Goal: Task Accomplishment & Management: Use online tool/utility

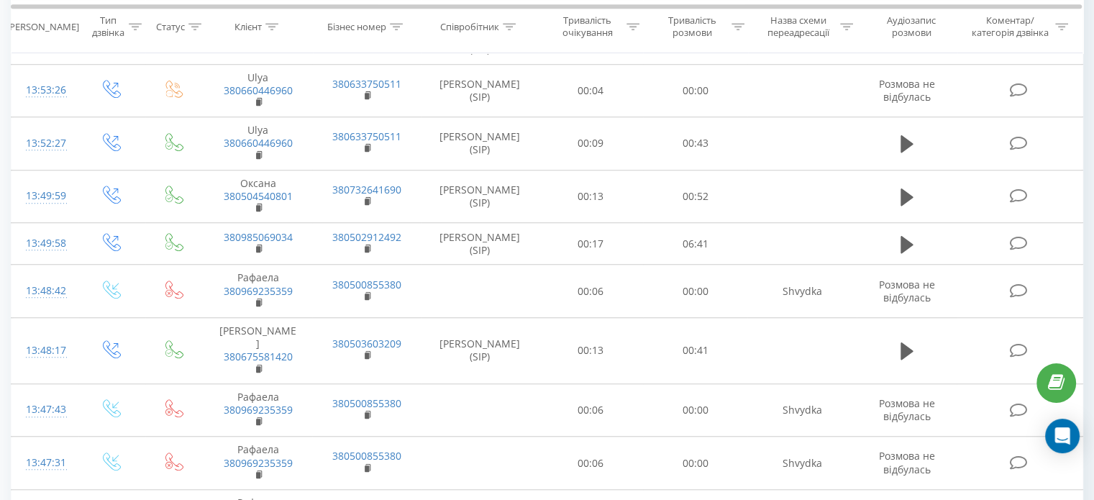
scroll to position [1087, 0]
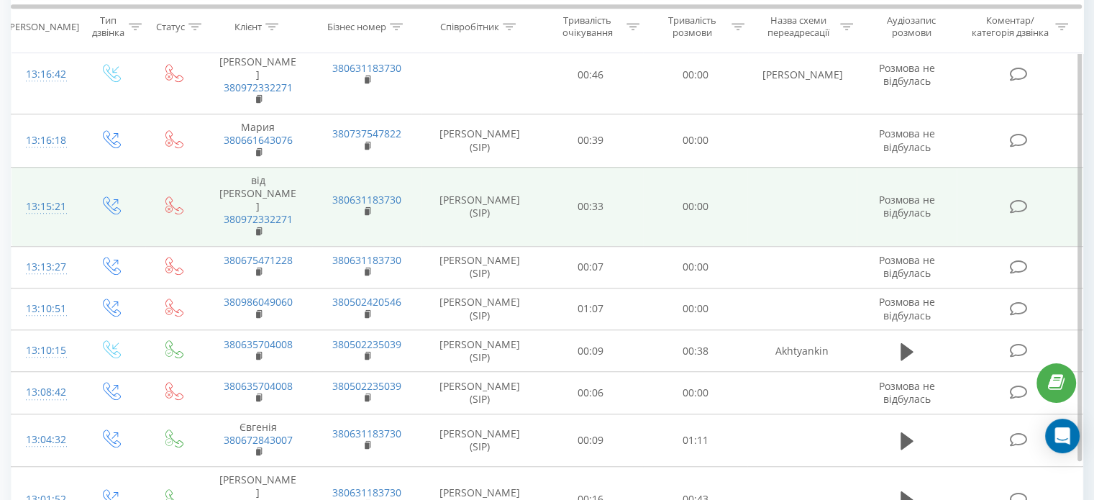
scroll to position [1006, 0]
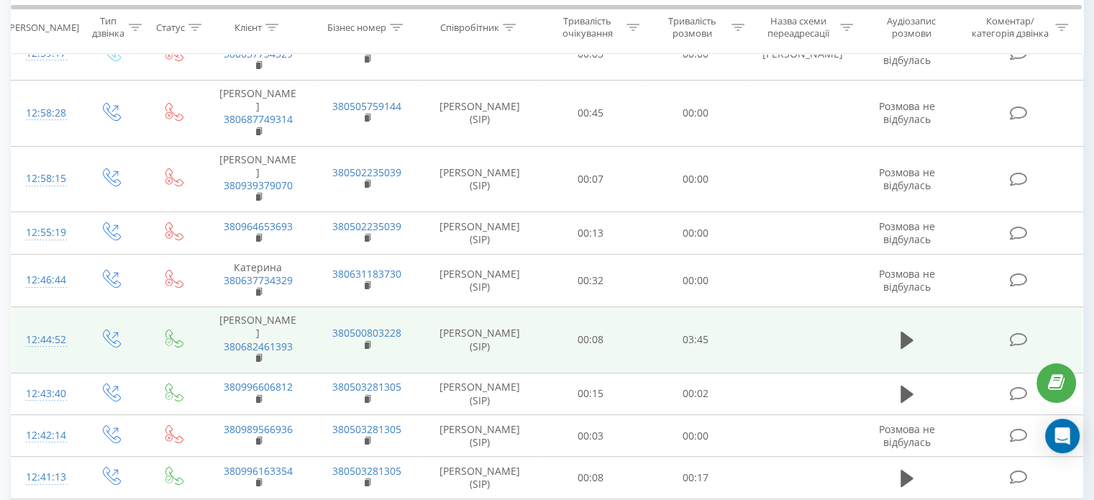
scroll to position [95, 0]
